Goal: Find contact information: Find contact information

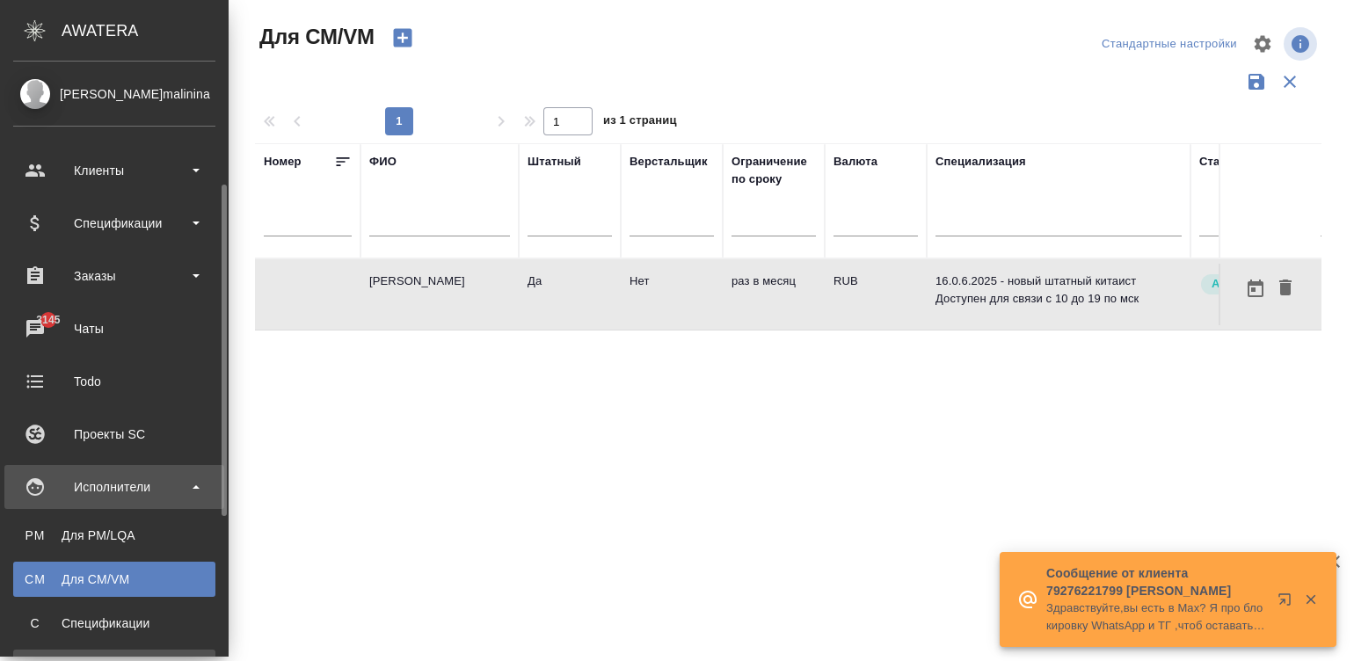
scroll to position [0, 571]
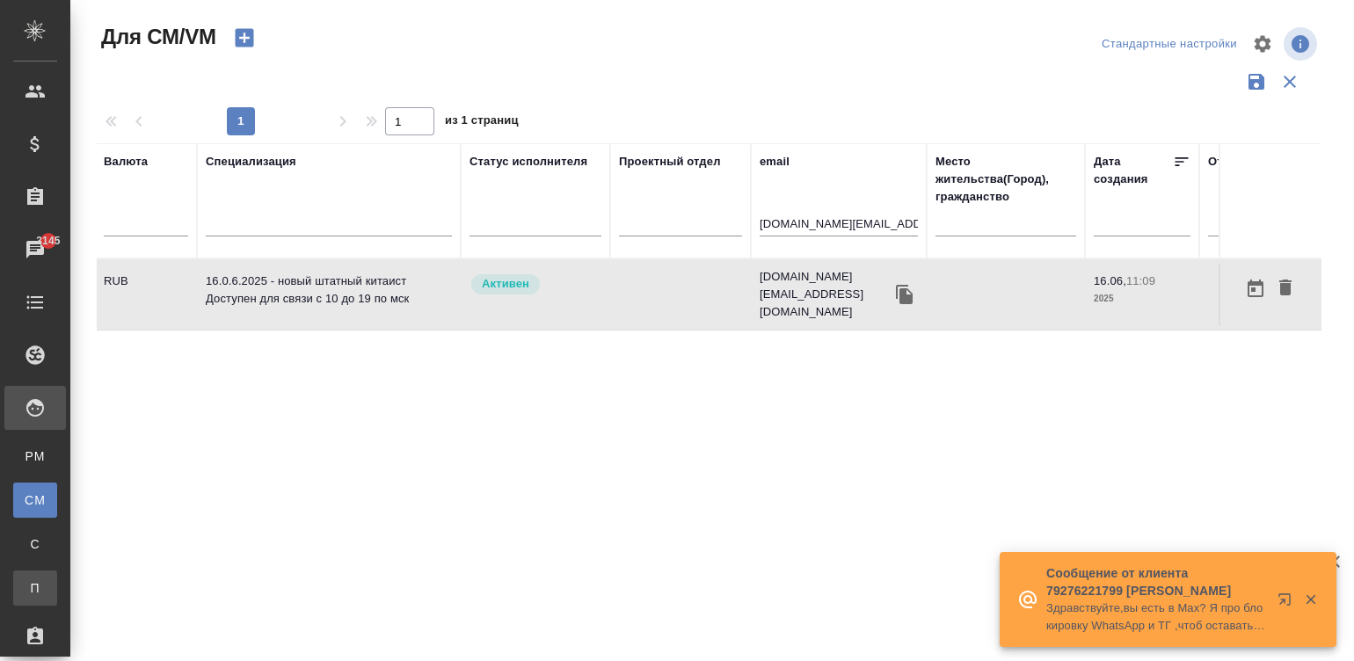
click at [57, 576] on link "П Платёжные рейсы" at bounding box center [35, 587] width 44 height 35
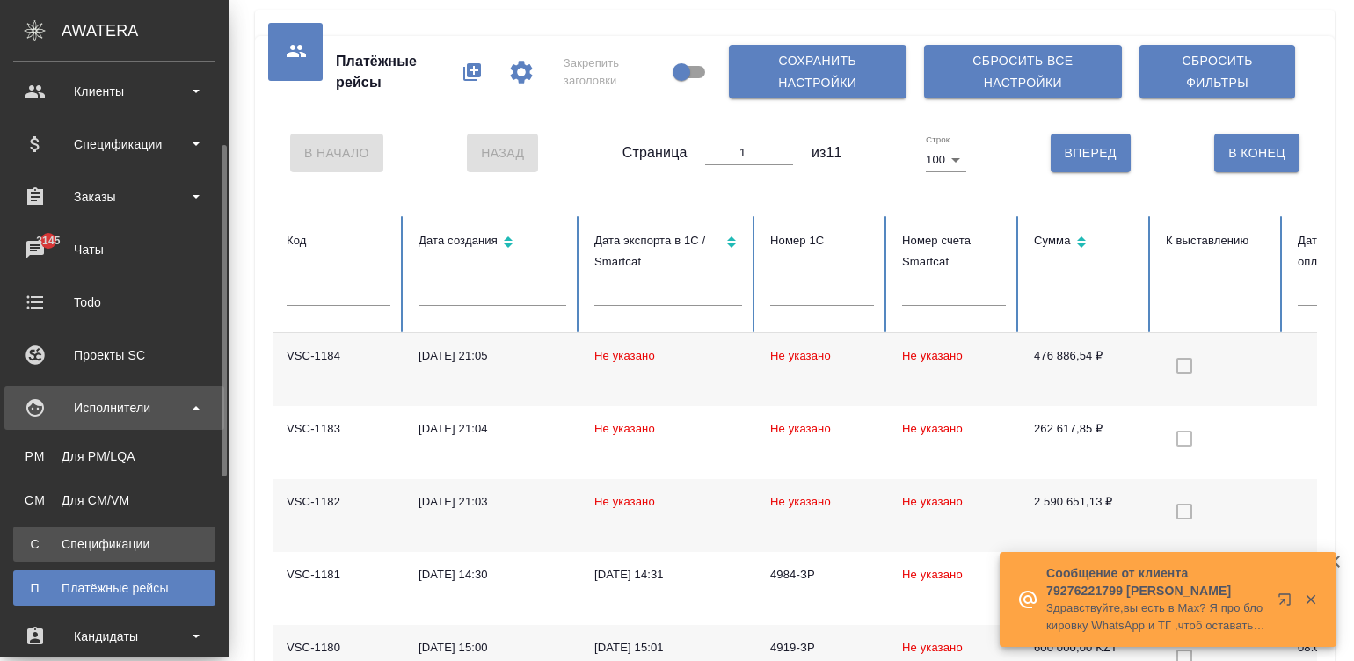
scroll to position [105, 0]
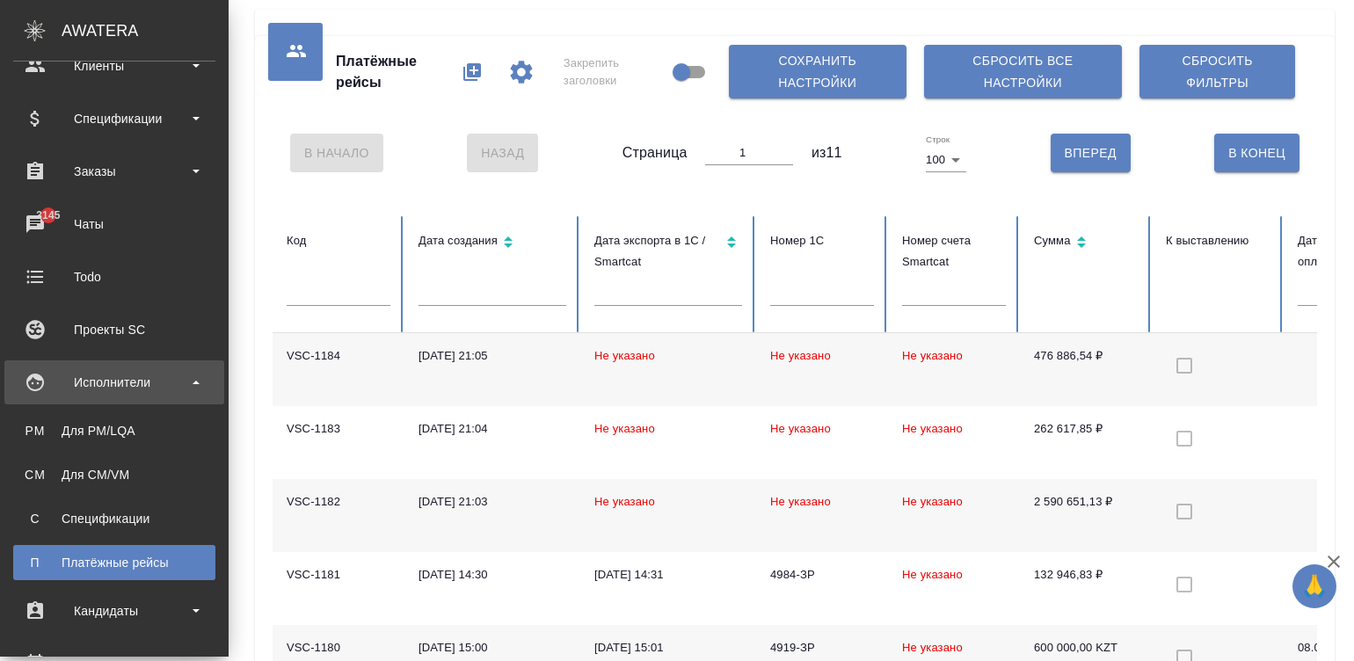
drag, startPoint x: 83, startPoint y: 476, endPoint x: 514, endPoint y: 206, distance: 508.2
click at [83, 476] on div "Для CM/VM" at bounding box center [114, 475] width 185 height 18
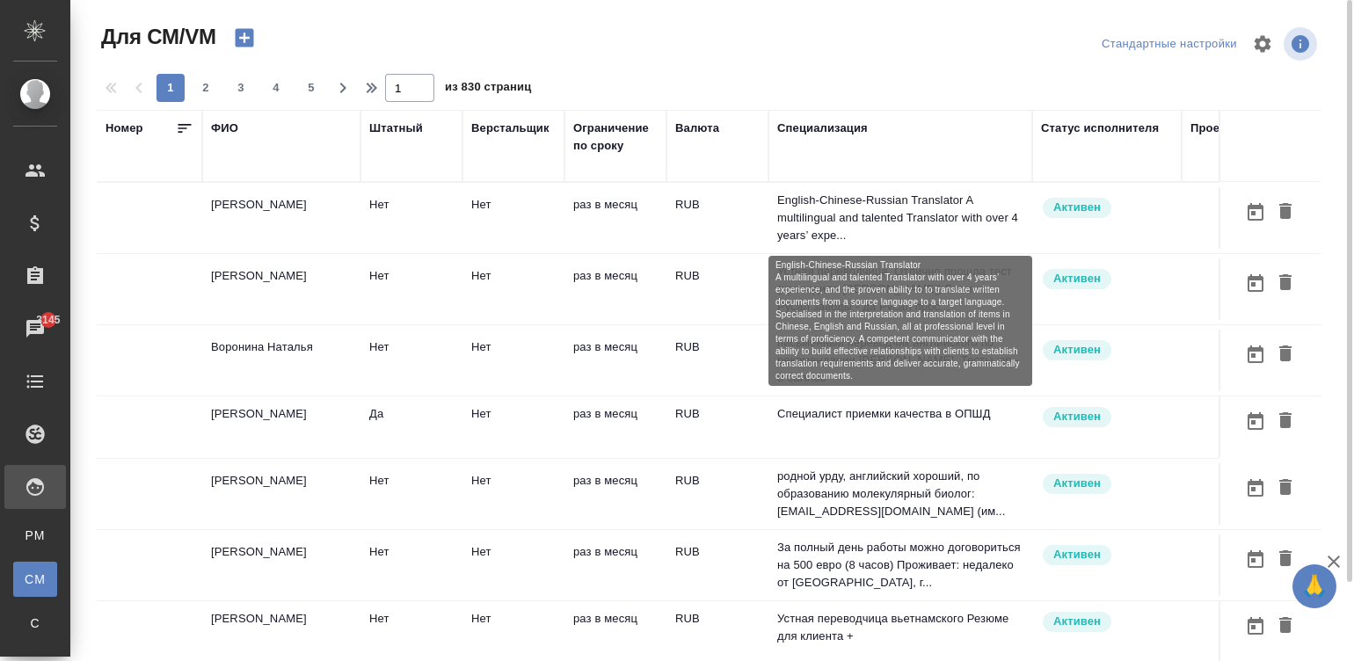
click at [788, 231] on p "English-Chinese-Russian Translator A multilingual and talented Translator with …" at bounding box center [900, 218] width 246 height 53
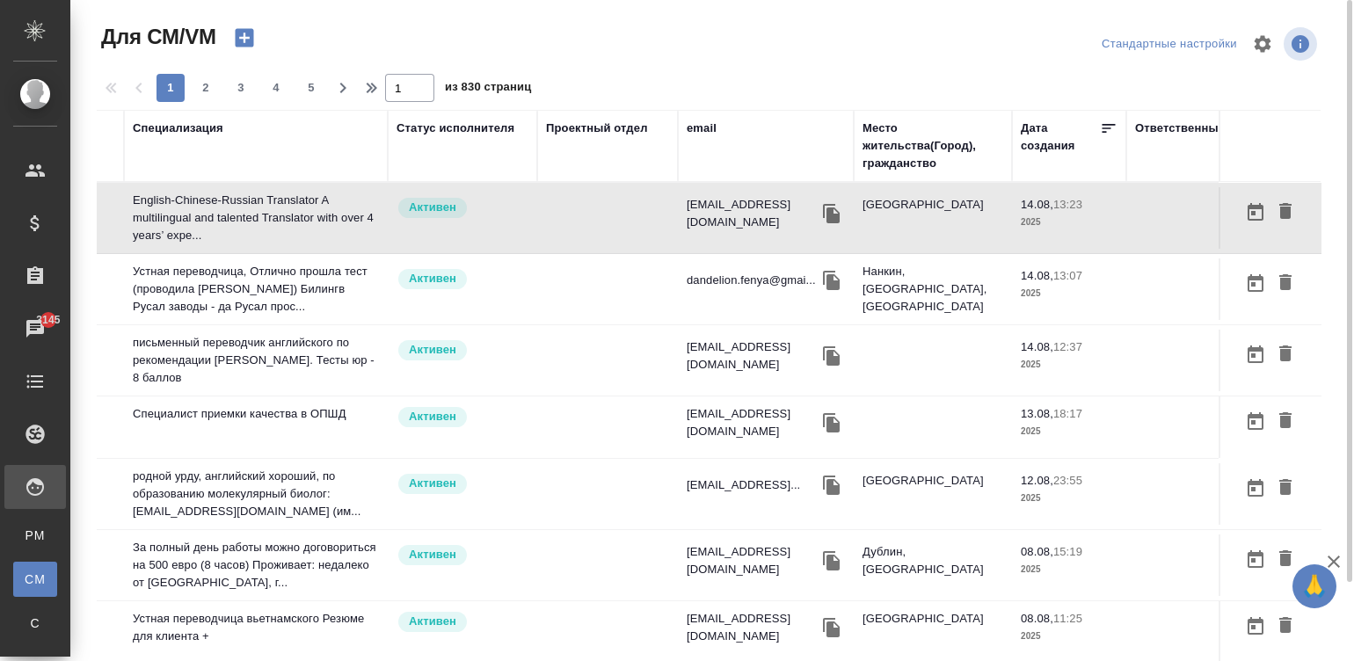
scroll to position [0, 671]
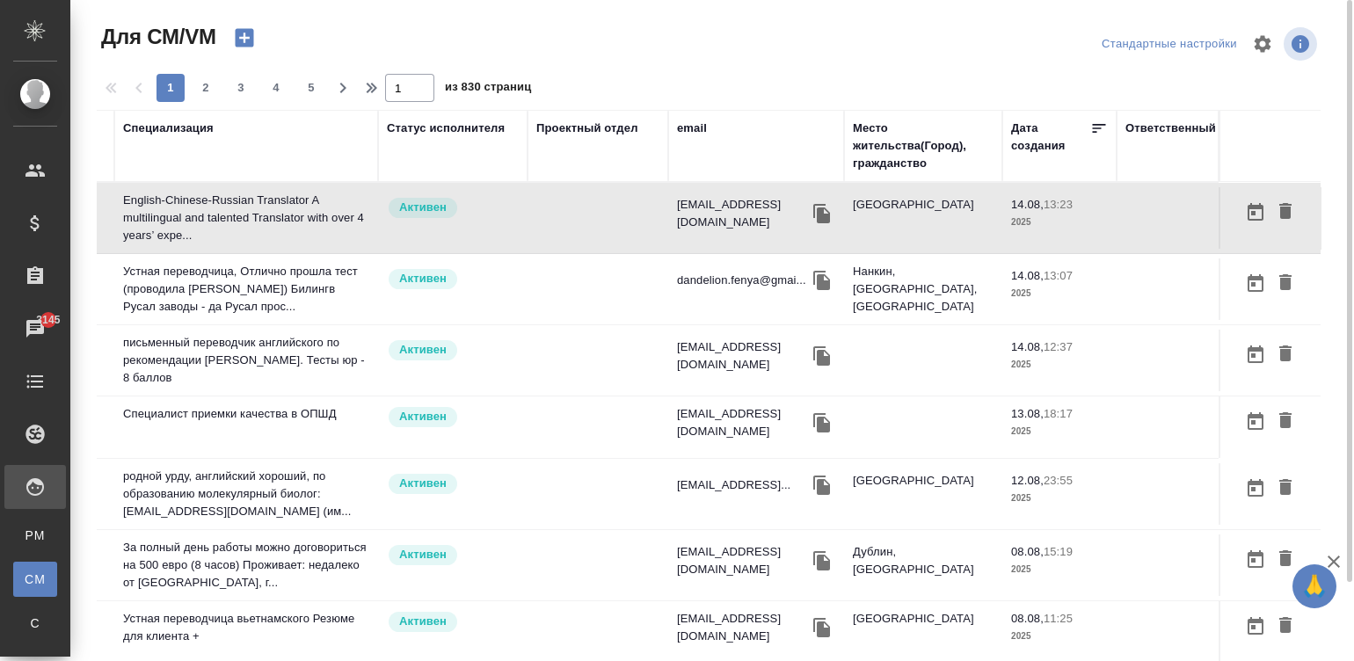
click at [677, 123] on div "email" at bounding box center [692, 129] width 30 height 18
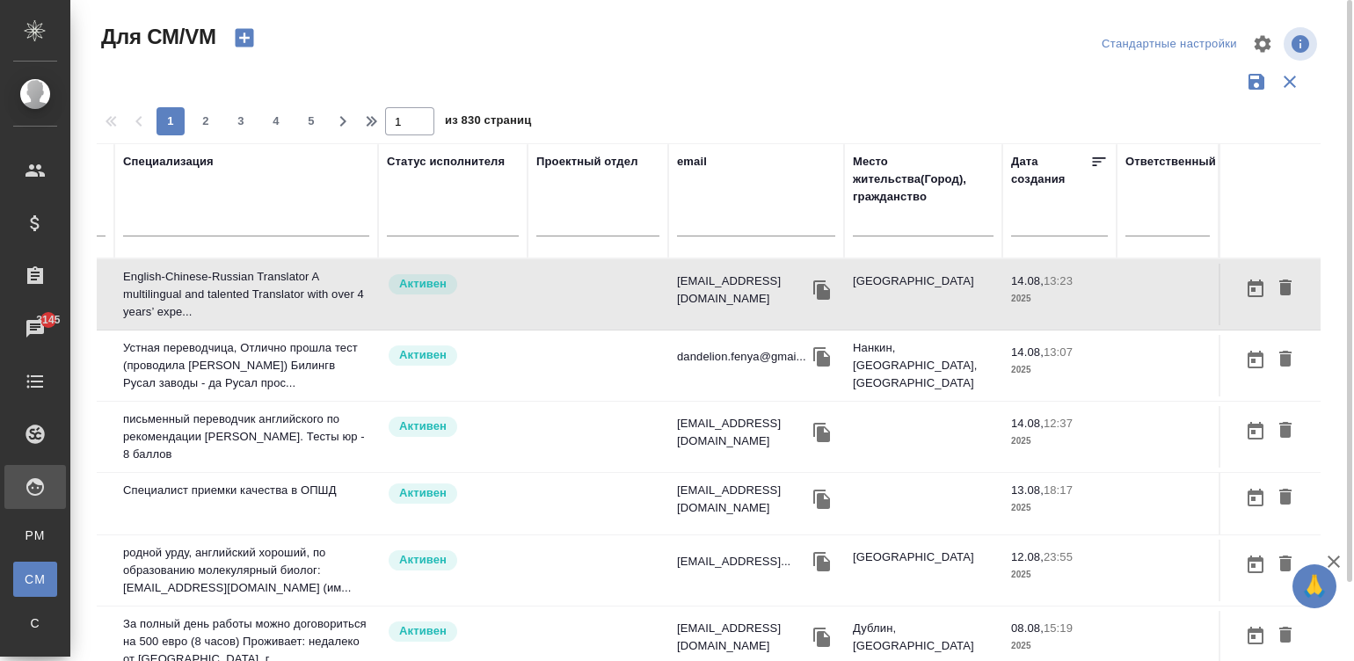
click at [692, 221] on input "text" at bounding box center [756, 225] width 158 height 22
paste input "[EMAIL_ADDRESS][DOMAIN_NAME]"
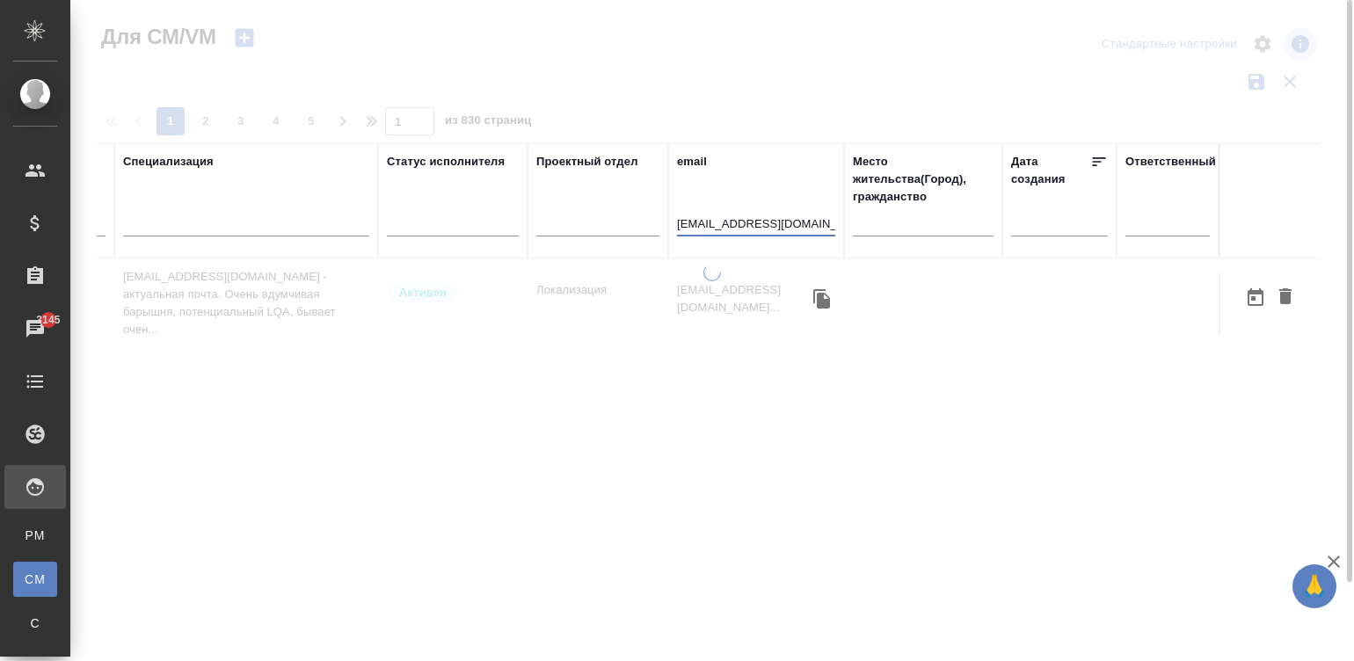
scroll to position [0, 654]
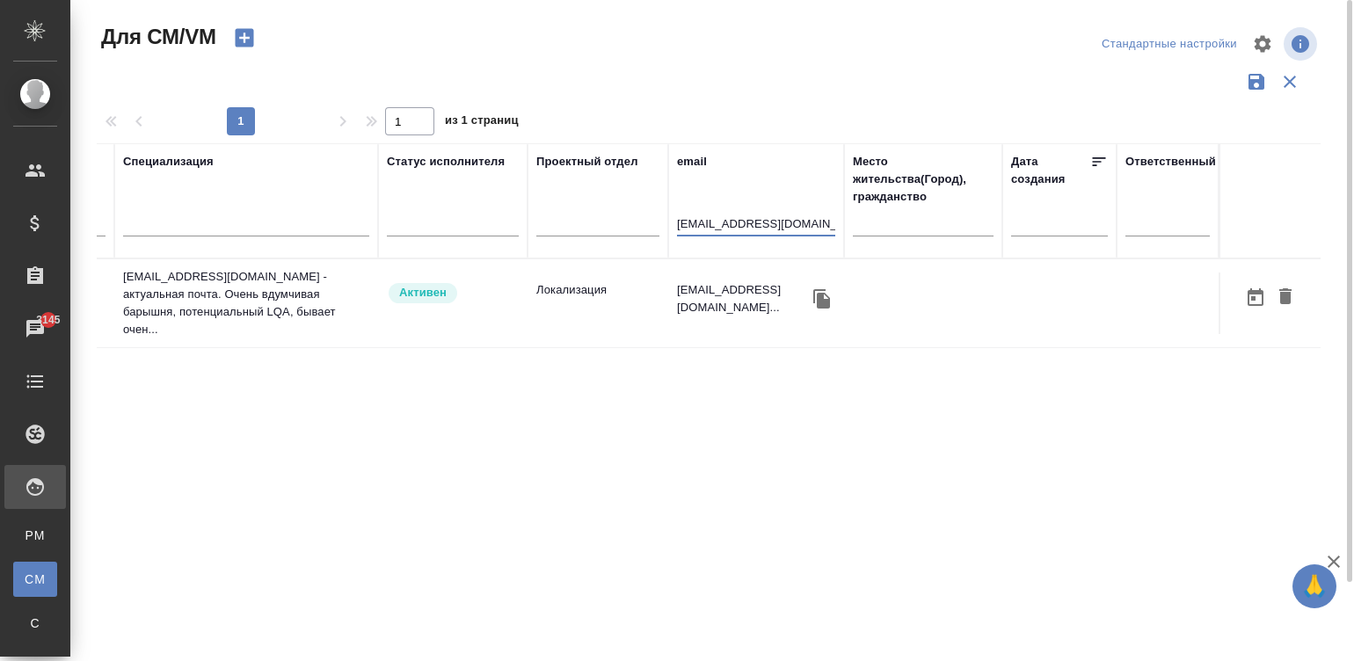
type input "[EMAIL_ADDRESS][DOMAIN_NAME]"
click at [566, 310] on td "Локализация" at bounding box center [597, 303] width 141 height 62
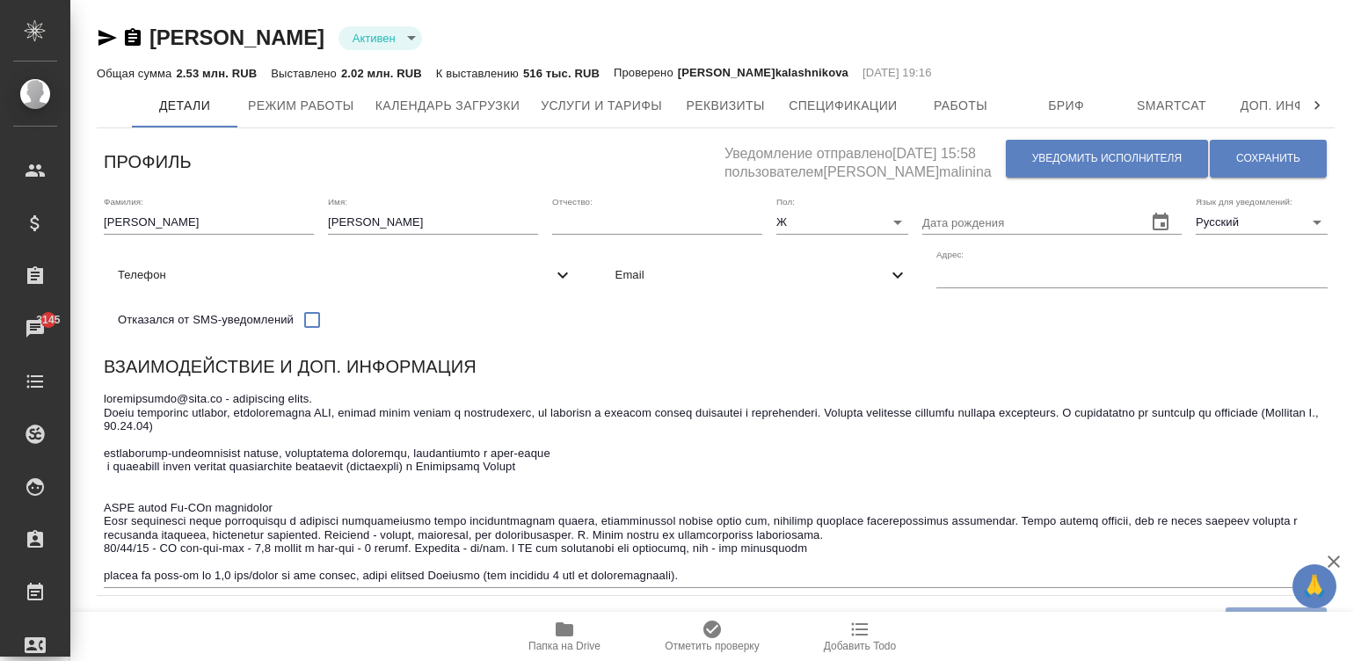
scroll to position [447, 0]
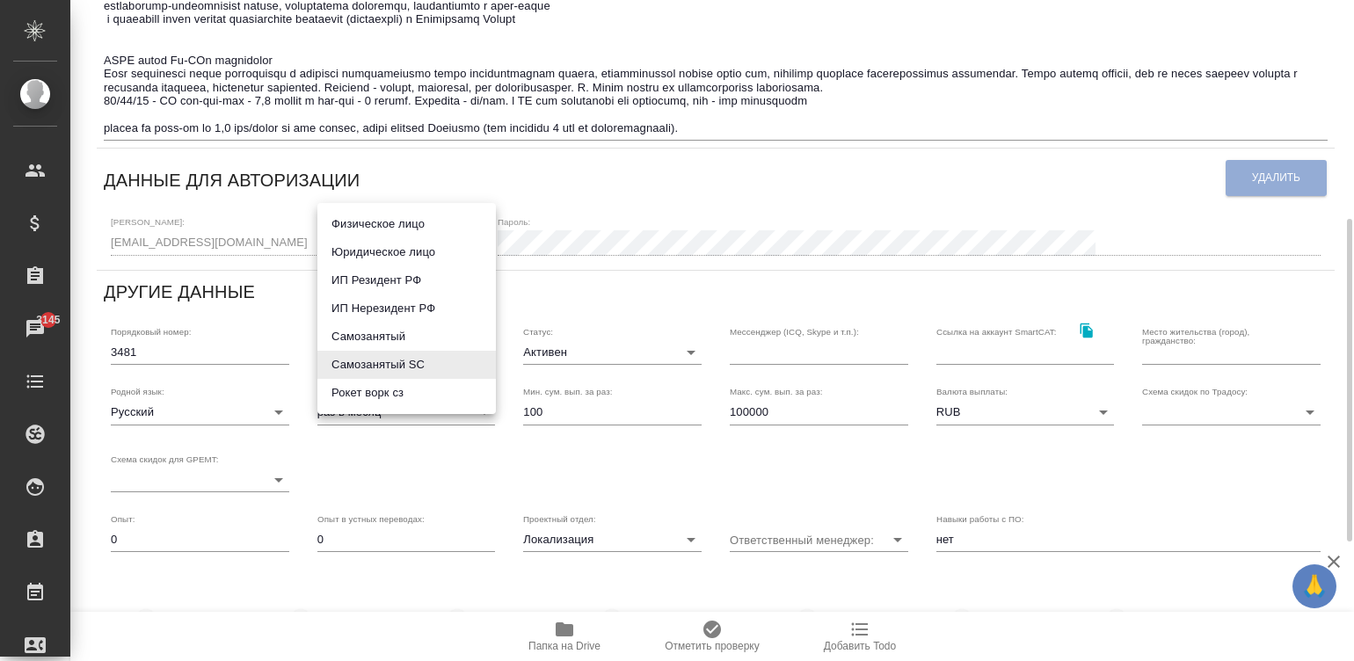
click at [401, 363] on body "🙏 .cls-1 fill:#fff; AWATERA [PERSON_NAME]malinina Клиенты Спецификации Заказы 3…" at bounding box center [677, 330] width 1354 height 661
click at [418, 390] on li "Рокет ворк сз" at bounding box center [406, 393] width 178 height 28
type input "rocketWorkSelfEmployed"
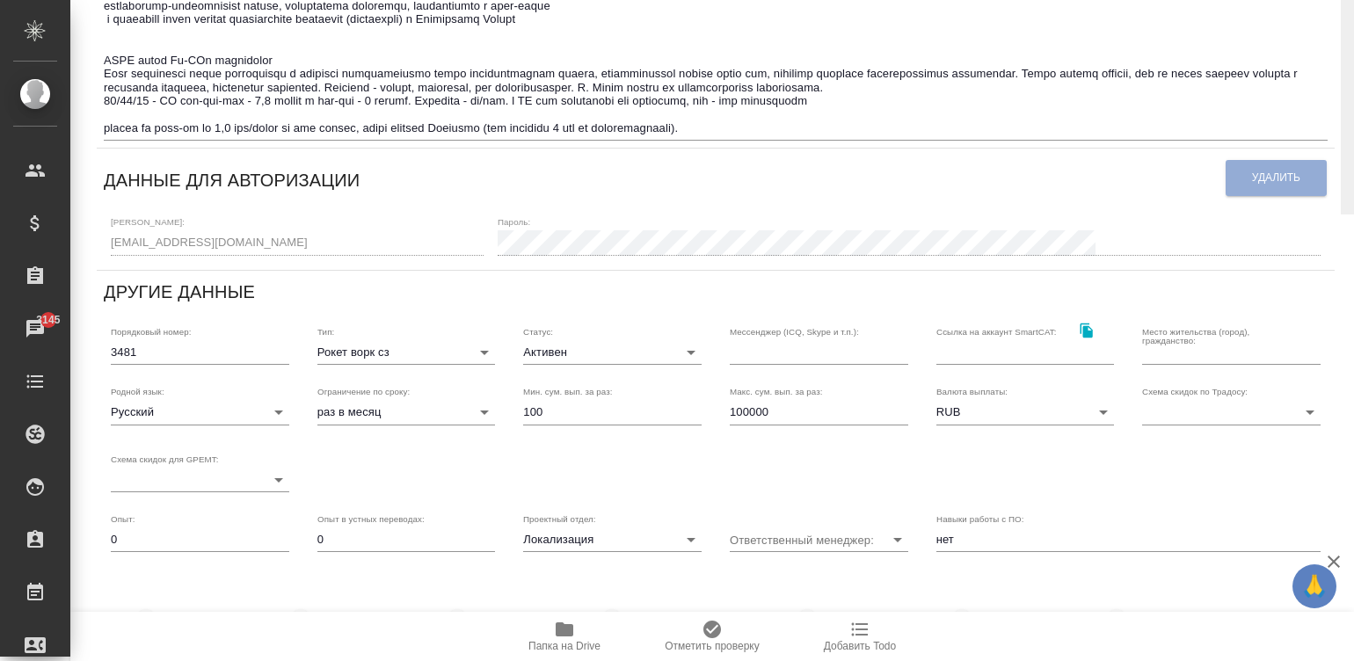
scroll to position [0, 0]
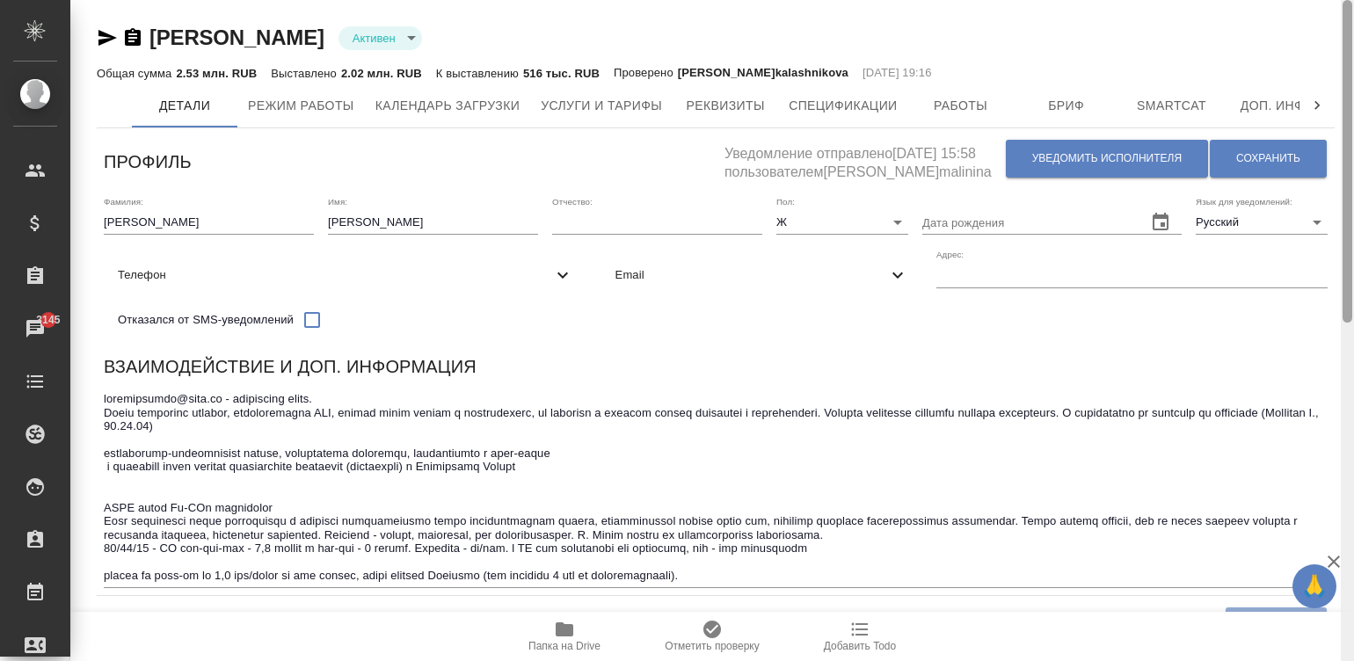
click at [1340, 40] on div at bounding box center [1346, 331] width 13 height 662
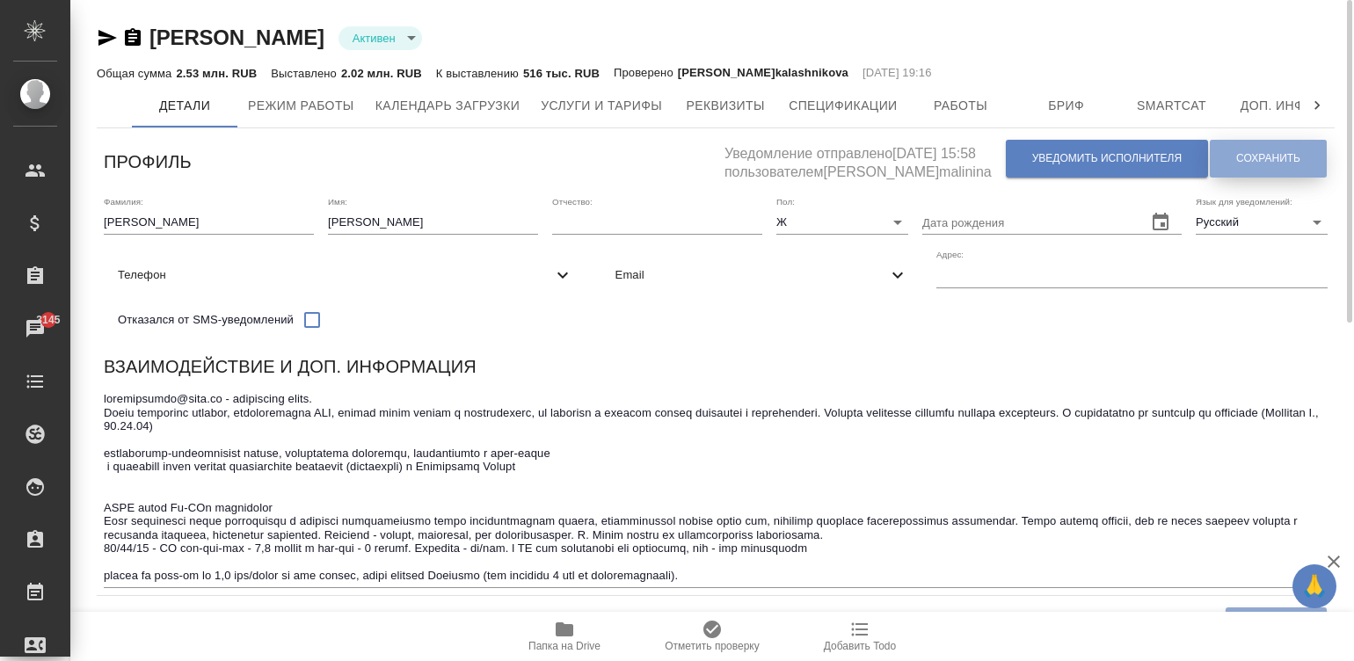
click at [1239, 142] on button "Сохранить" at bounding box center [1267, 159] width 117 height 38
